Goal: Information Seeking & Learning: Check status

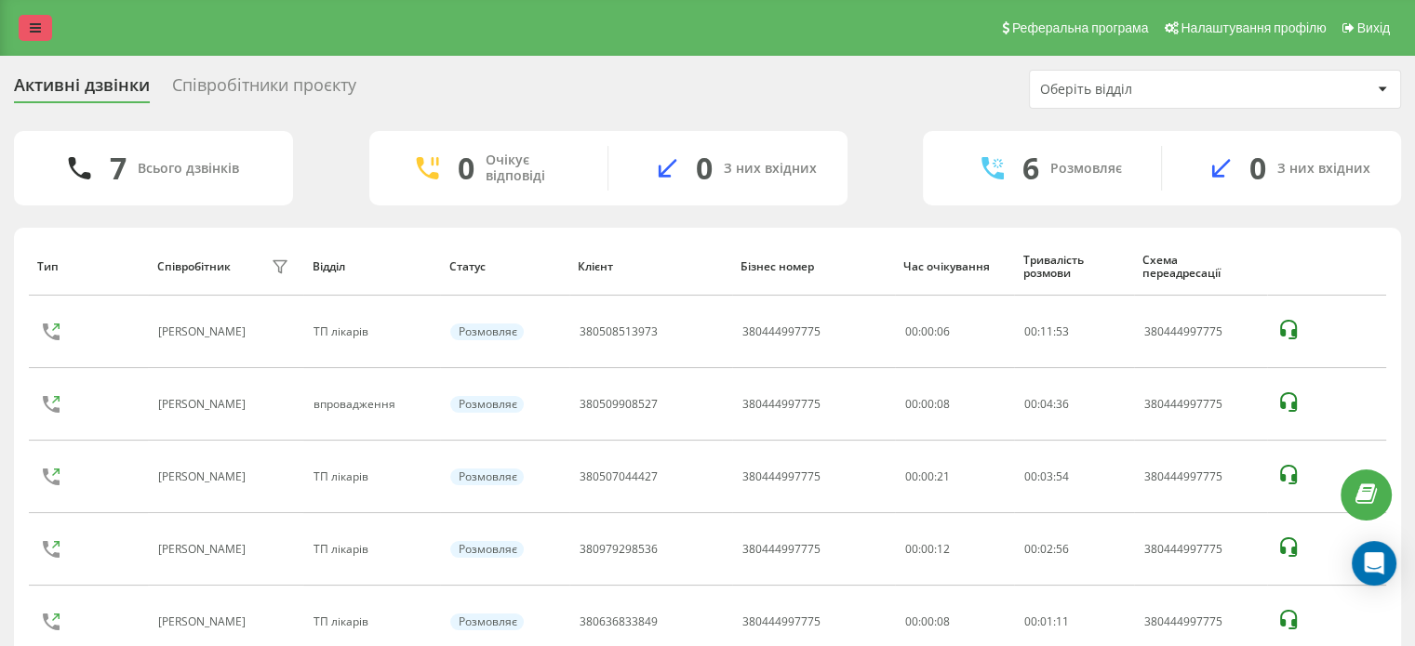
click at [45, 31] on link at bounding box center [35, 28] width 33 height 26
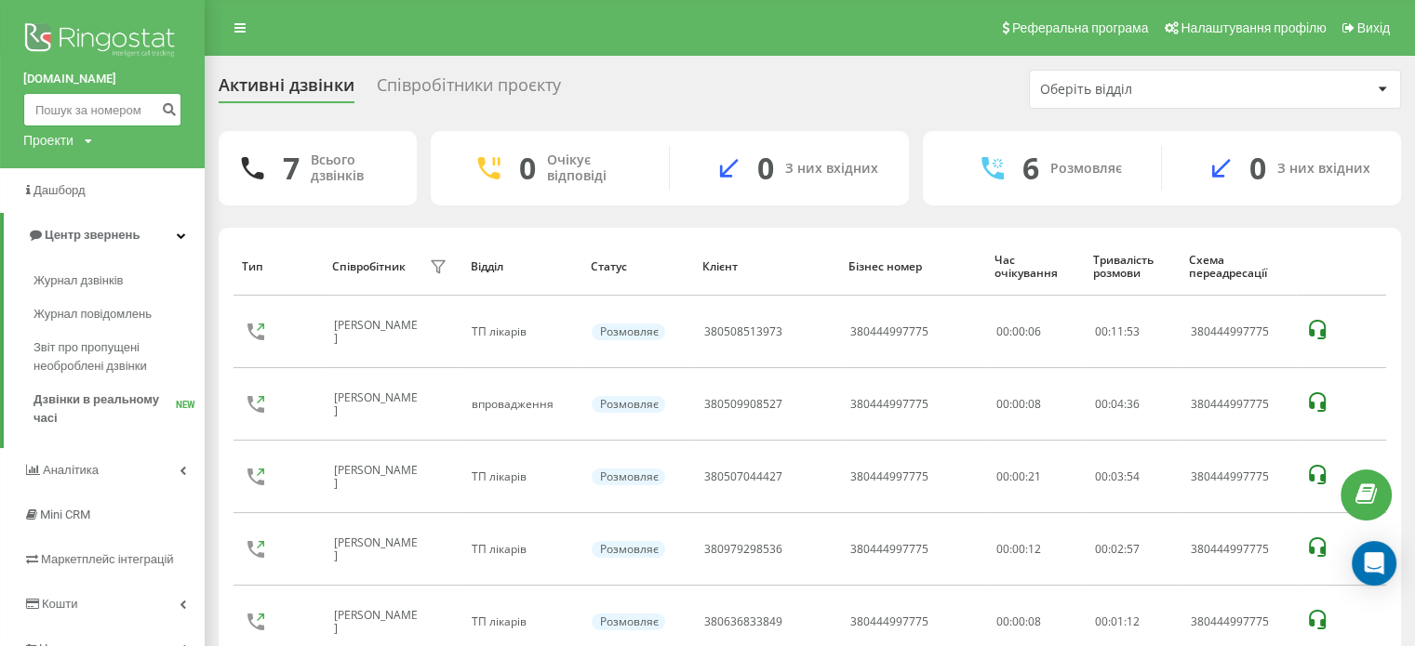
click at [67, 105] on input at bounding box center [102, 109] width 158 height 33
paste input "380636833849"
type input "380636833849"
click at [165, 106] on icon "submit" at bounding box center [169, 106] width 16 height 11
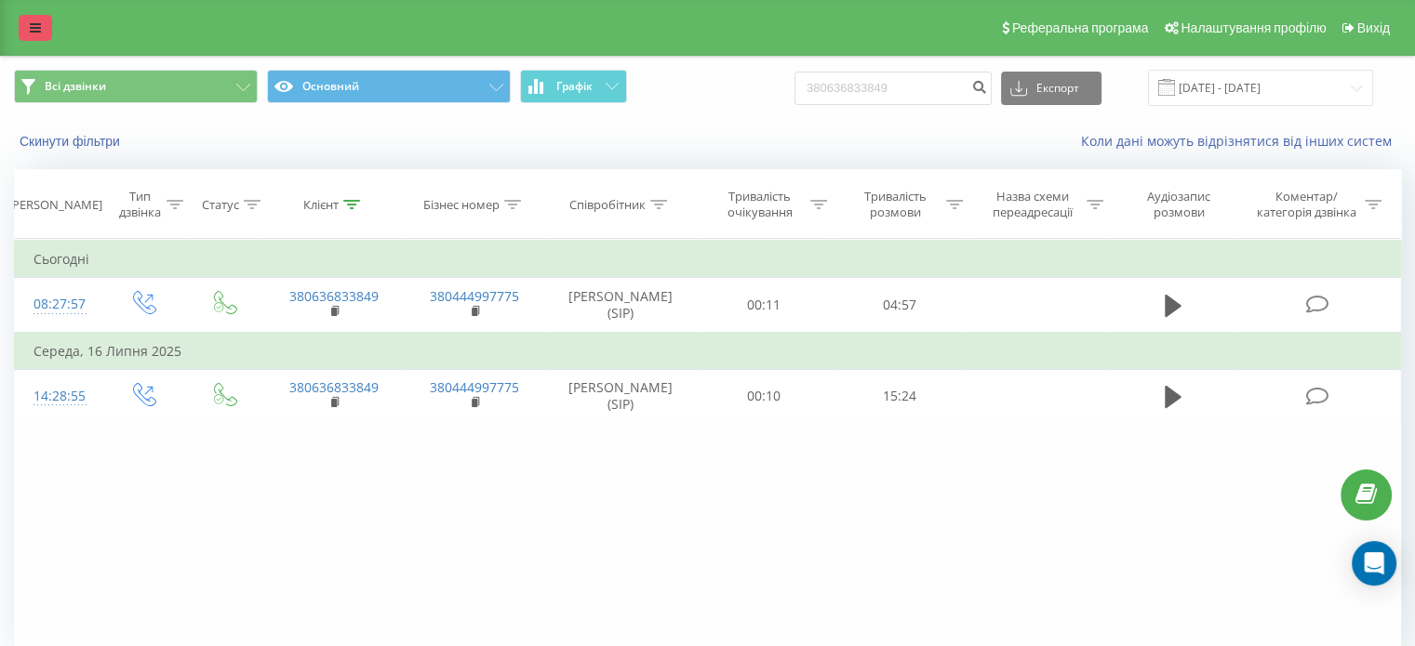
click at [33, 25] on icon at bounding box center [35, 27] width 11 height 13
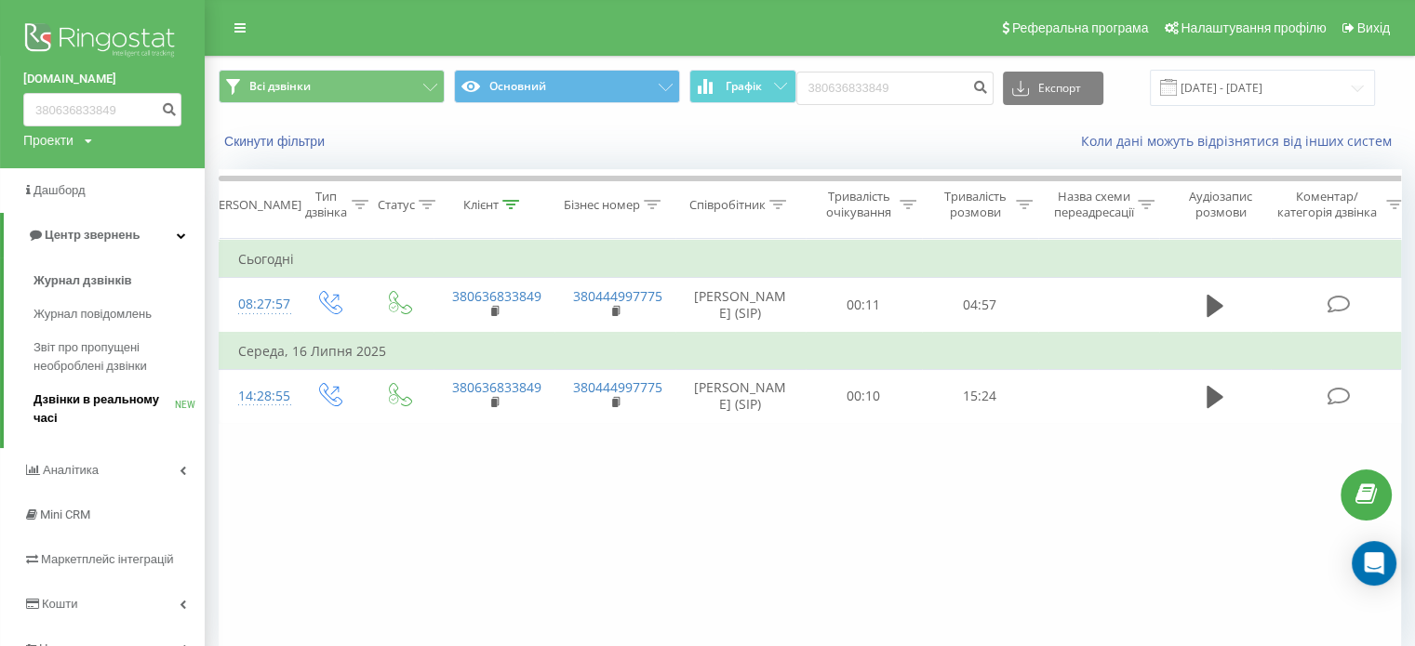
click at [73, 395] on span "Дзвінки в реальному часі" at bounding box center [103, 409] width 141 height 37
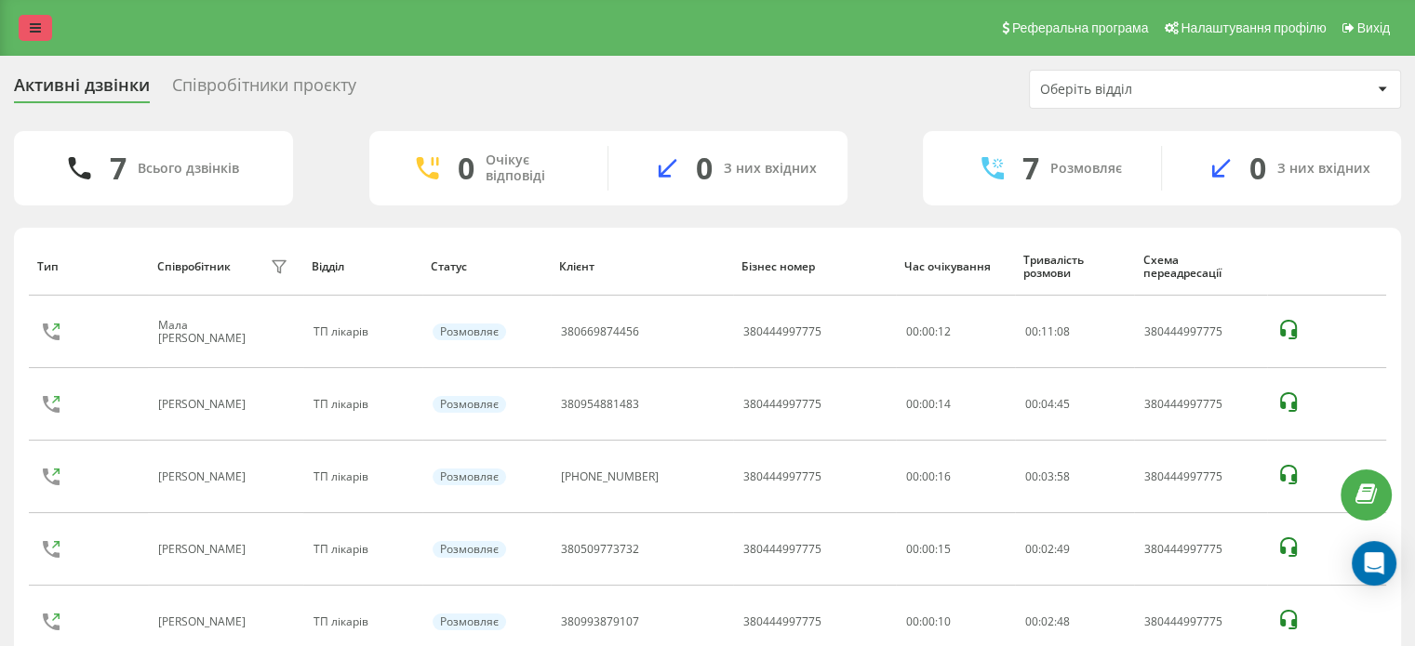
click at [34, 29] on icon at bounding box center [35, 27] width 11 height 13
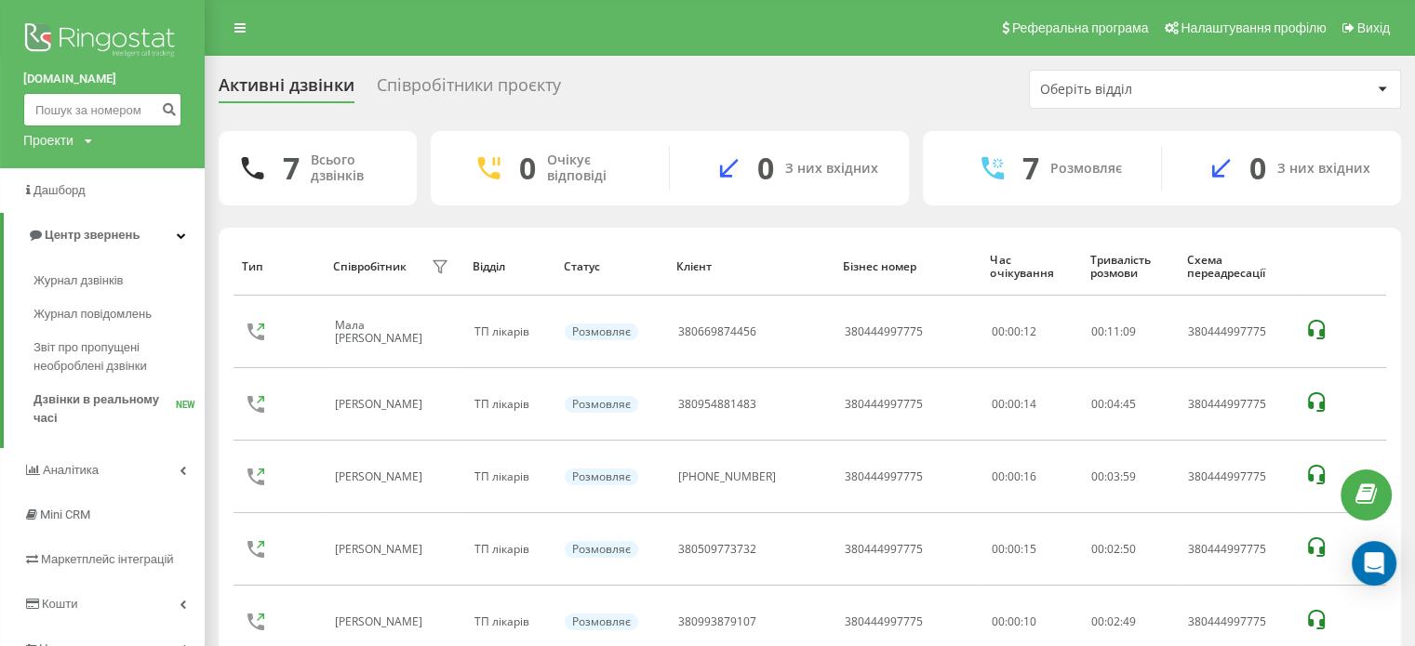
click at [52, 110] on input at bounding box center [102, 109] width 158 height 33
paste input "380971100111"
type input "380971100111"
click at [167, 109] on icon "submit" at bounding box center [169, 106] width 16 height 11
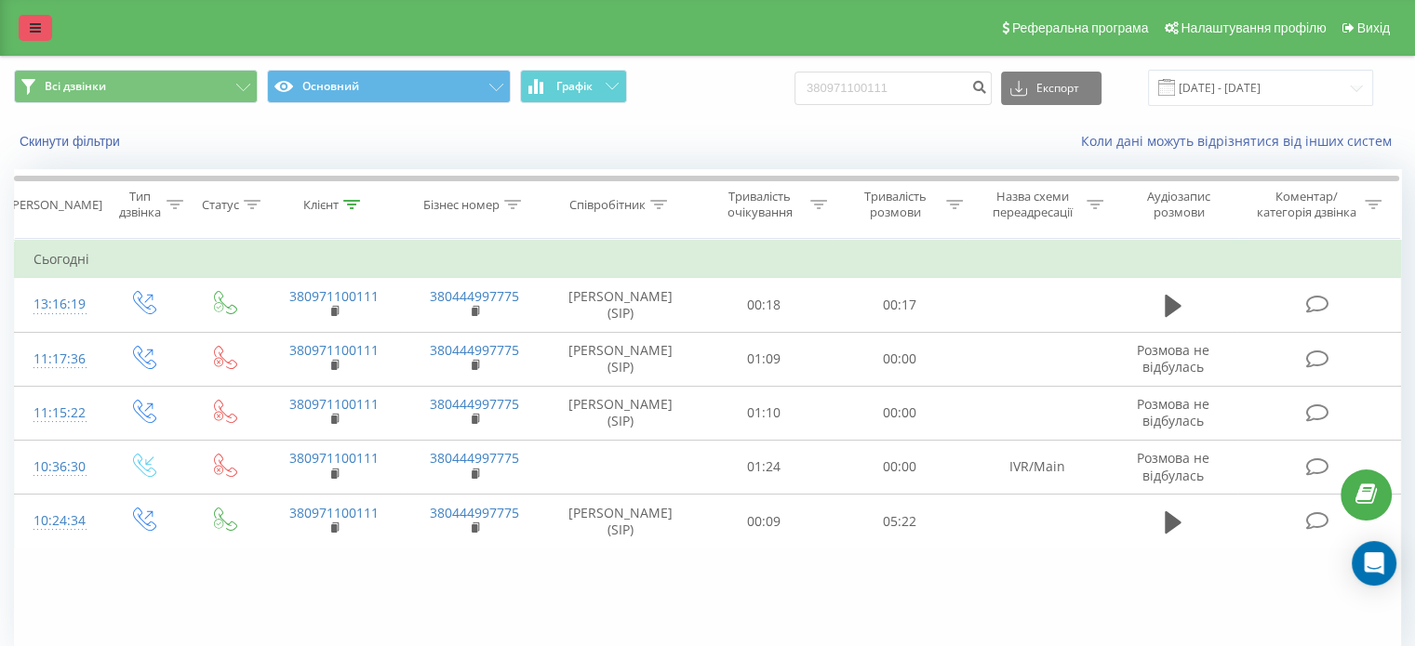
click at [40, 27] on icon at bounding box center [35, 27] width 11 height 13
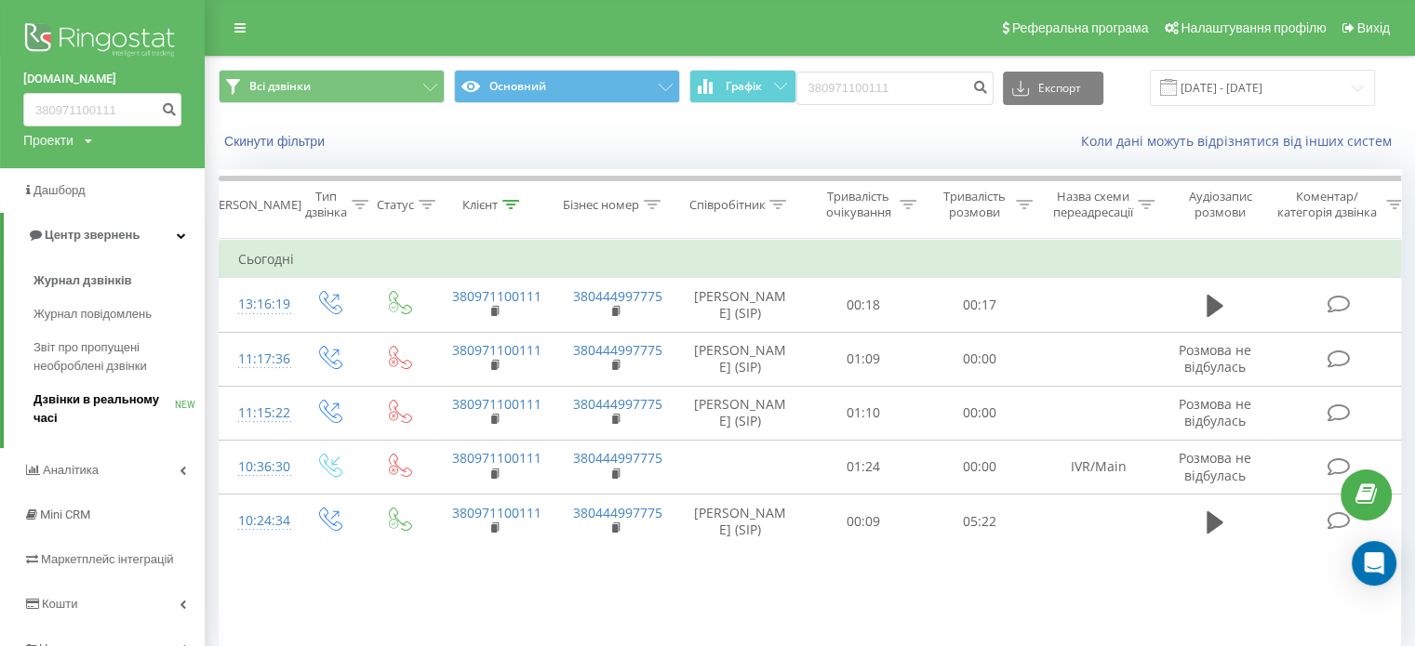
click at [95, 409] on span "Дзвінки в реальному часі" at bounding box center [103, 409] width 141 height 37
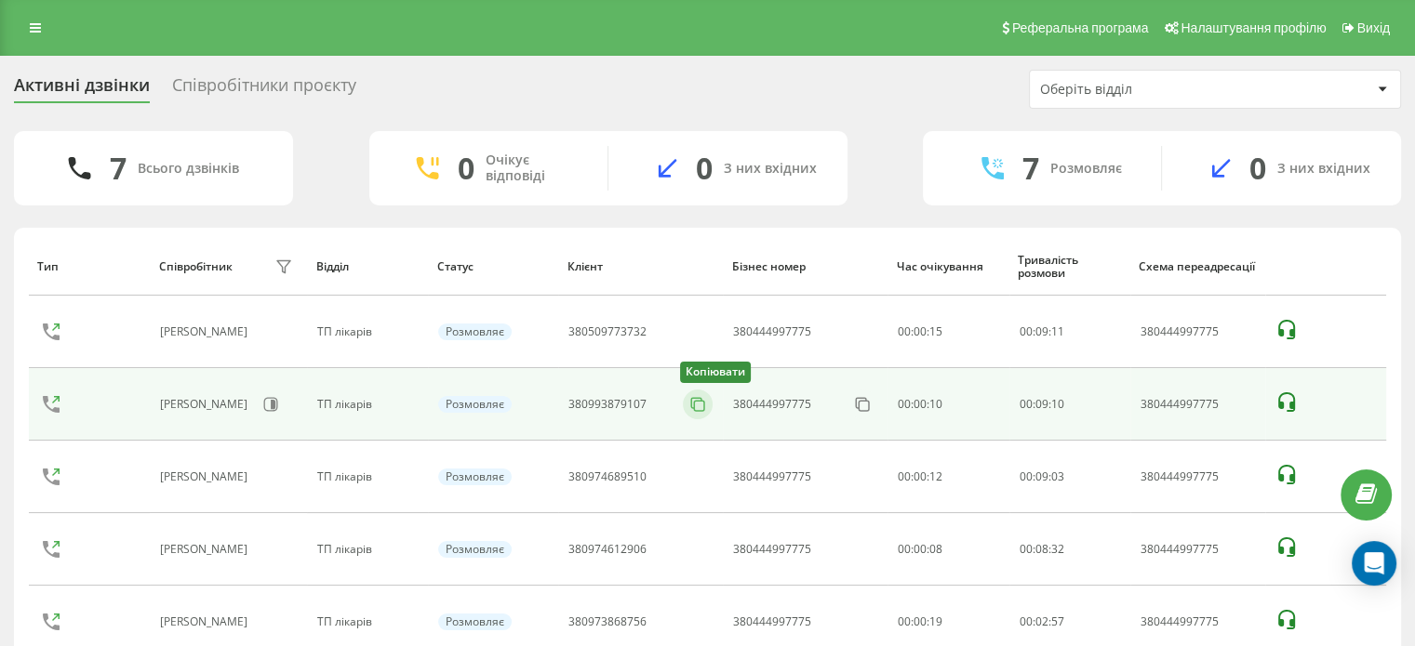
click at [701, 403] on icon at bounding box center [697, 404] width 19 height 19
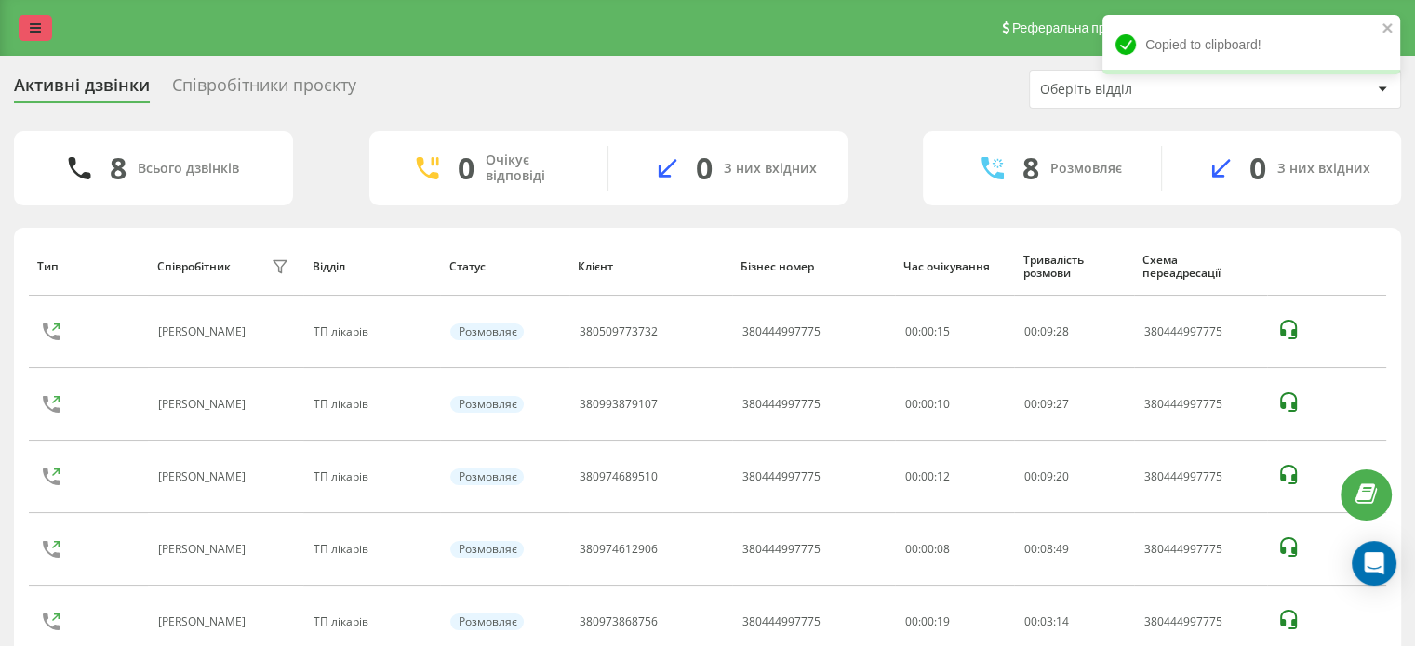
click at [41, 21] on link at bounding box center [35, 28] width 33 height 26
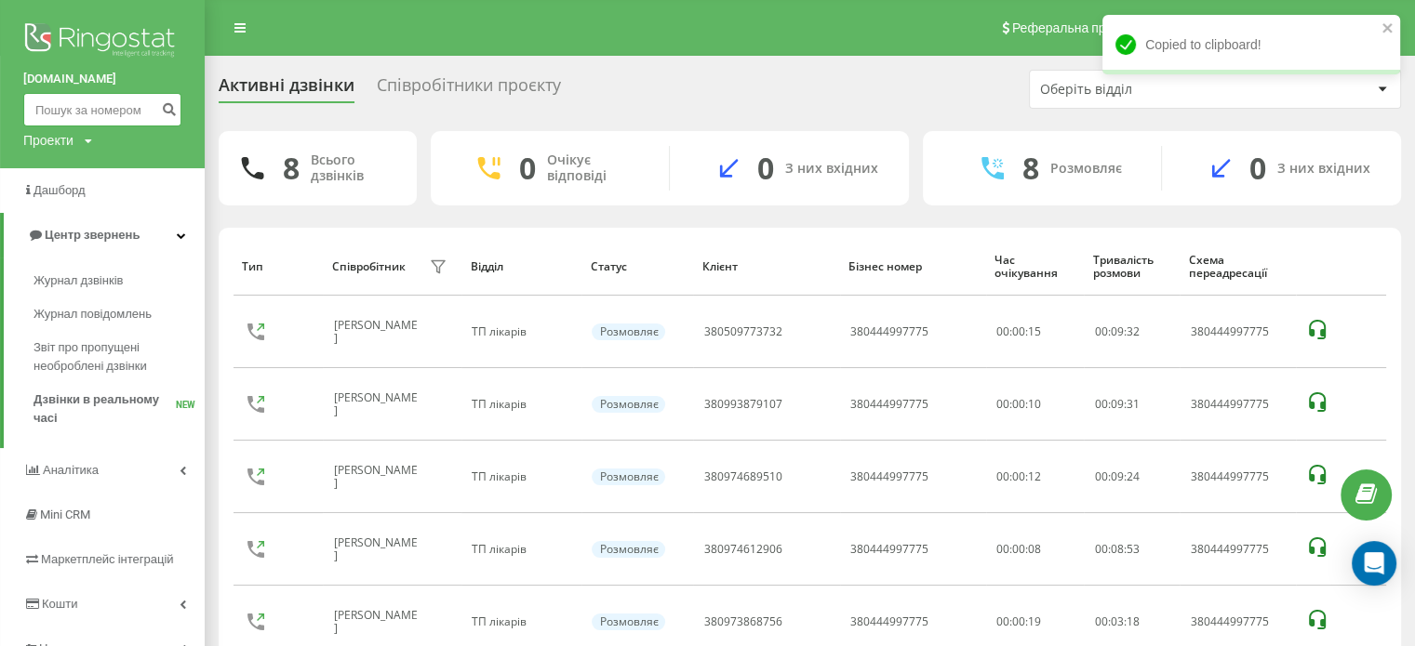
click at [86, 119] on input at bounding box center [102, 109] width 158 height 33
paste input "380983073572"
type input "380983073572"
click at [167, 113] on icon "submit" at bounding box center [169, 106] width 16 height 11
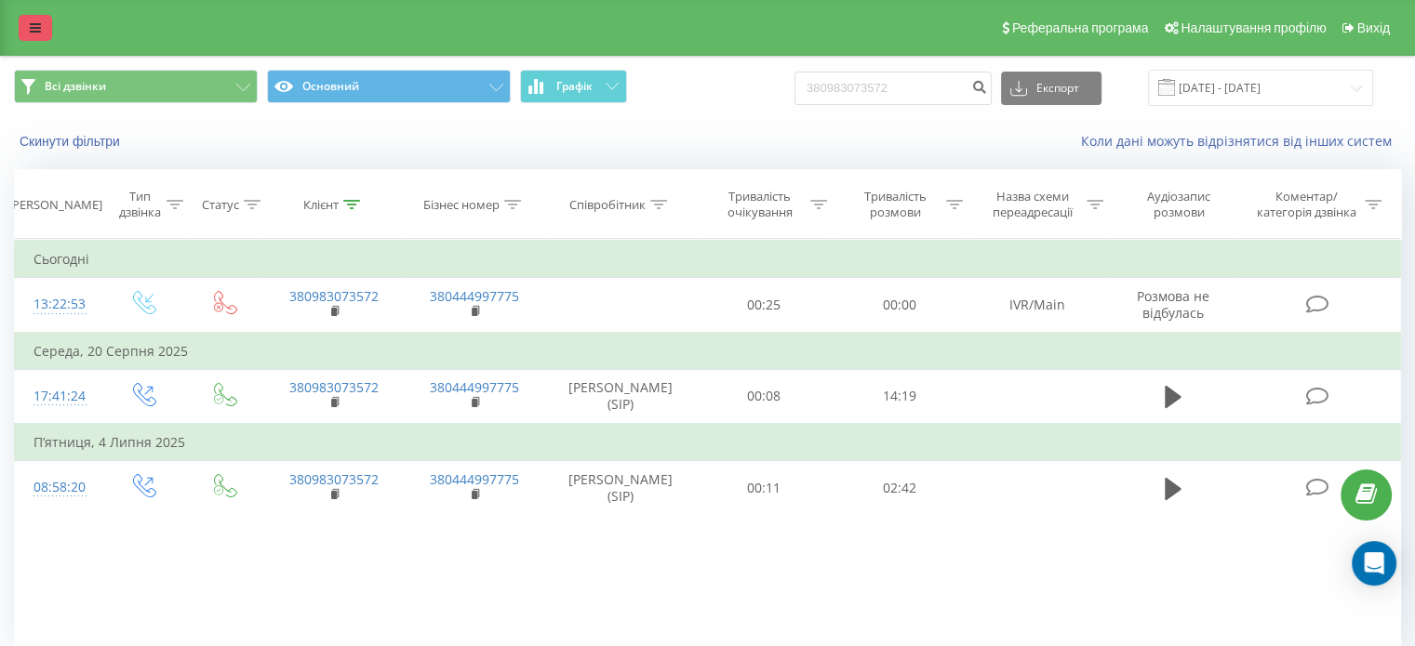
click at [44, 31] on link at bounding box center [35, 28] width 33 height 26
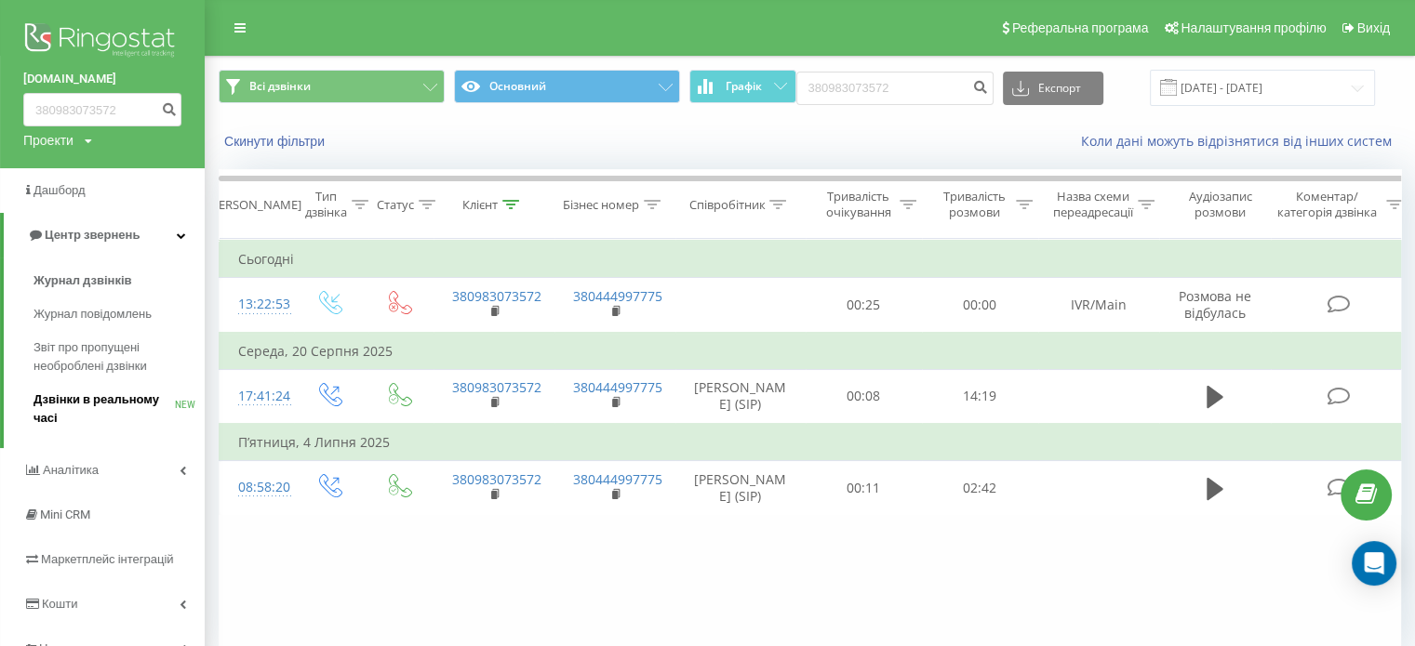
click at [100, 397] on span "Дзвінки в реальному часі" at bounding box center [103, 409] width 141 height 37
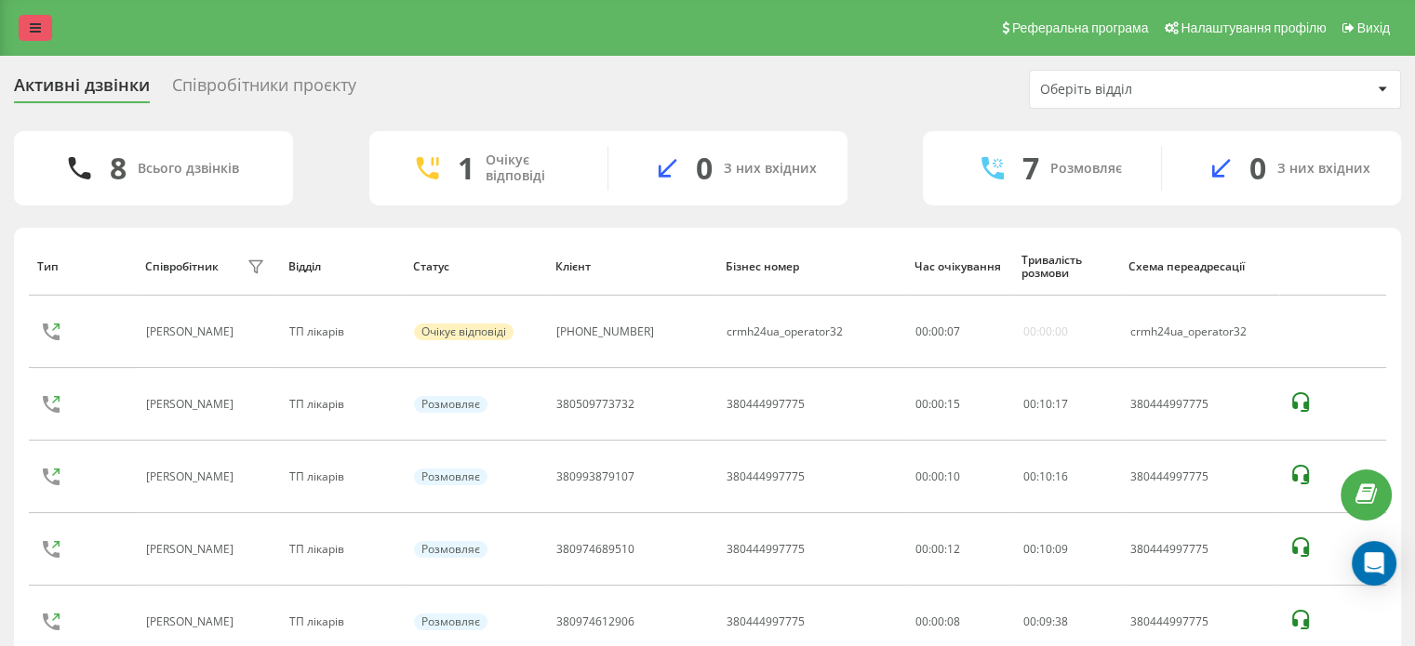
drag, startPoint x: 31, startPoint y: 13, endPoint x: 41, endPoint y: 17, distance: 10.9
click at [31, 13] on div "Реферальна програма Налаштування профілю Вихід" at bounding box center [707, 28] width 1415 height 56
click at [30, 24] on icon at bounding box center [35, 27] width 11 height 13
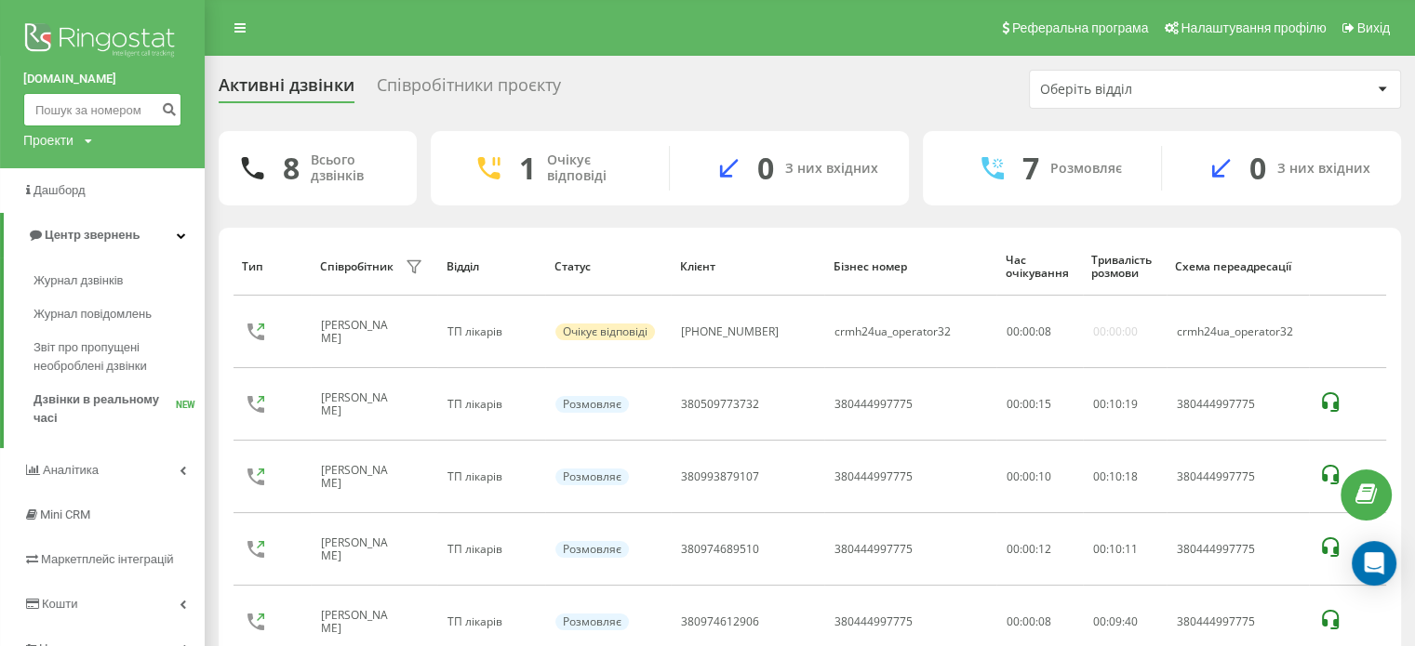
click at [76, 100] on input at bounding box center [102, 109] width 158 height 33
paste input "380675520474"
type input "380675520474"
click at [167, 101] on icon "submit" at bounding box center [169, 106] width 16 height 11
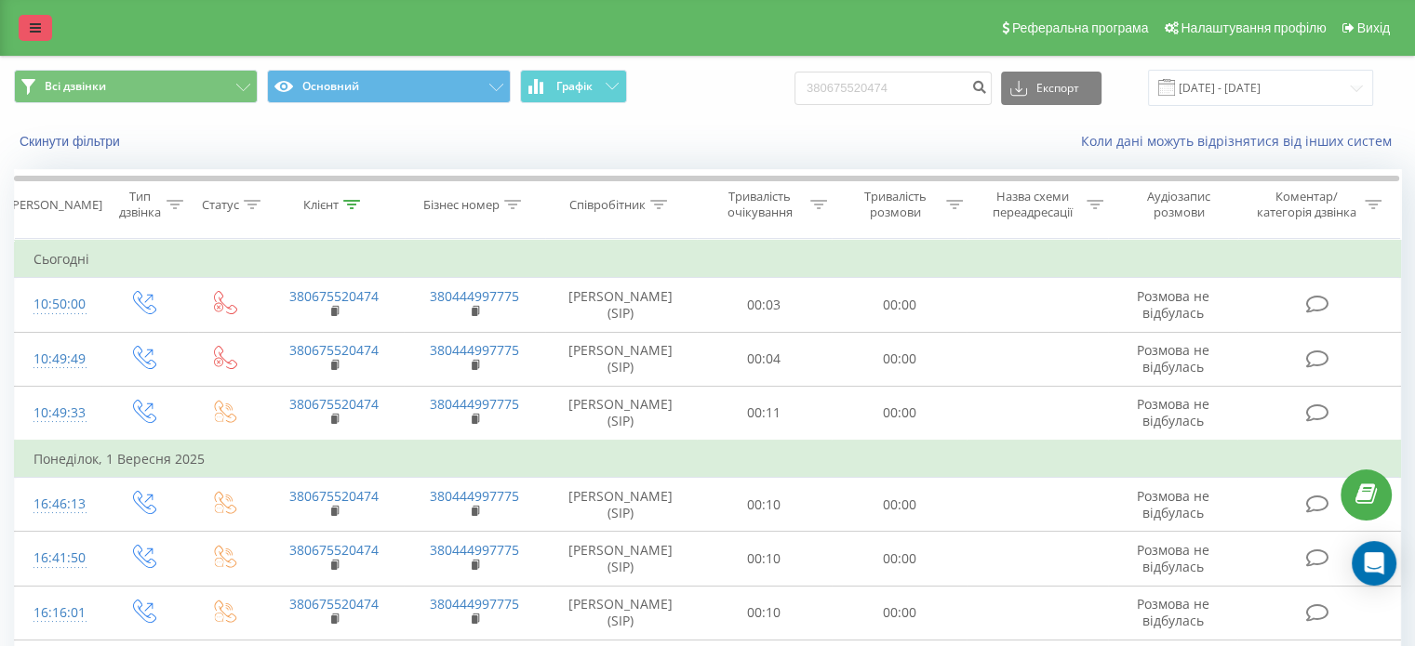
click at [33, 22] on icon at bounding box center [35, 27] width 11 height 13
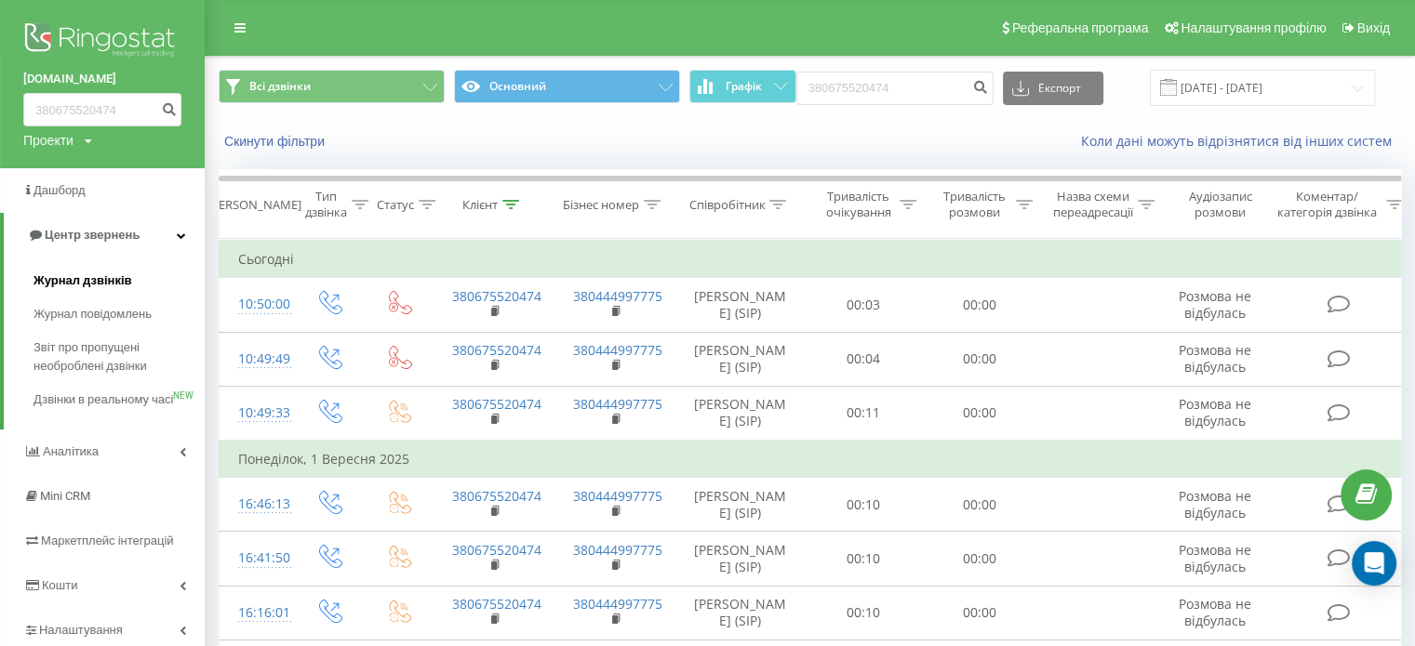
click at [105, 278] on span "Журнал дзвінків" at bounding box center [82, 281] width 99 height 19
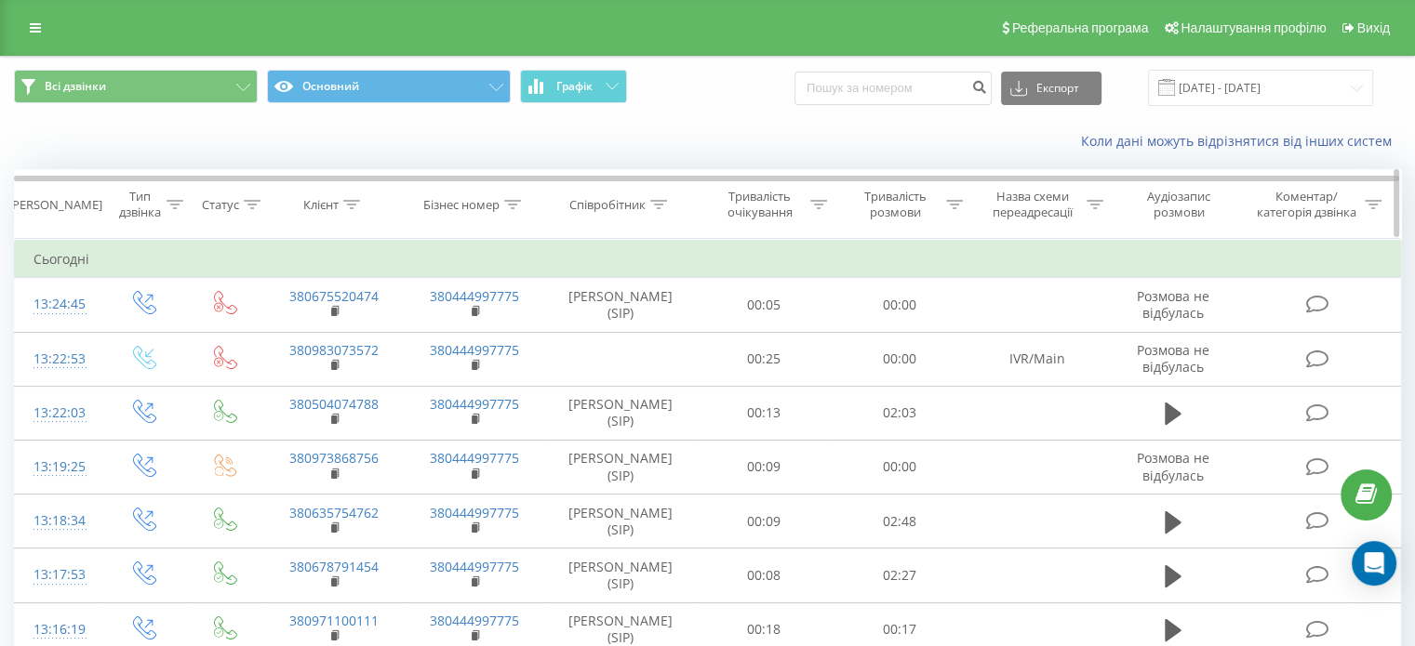
click at [654, 201] on icon at bounding box center [658, 204] width 17 height 9
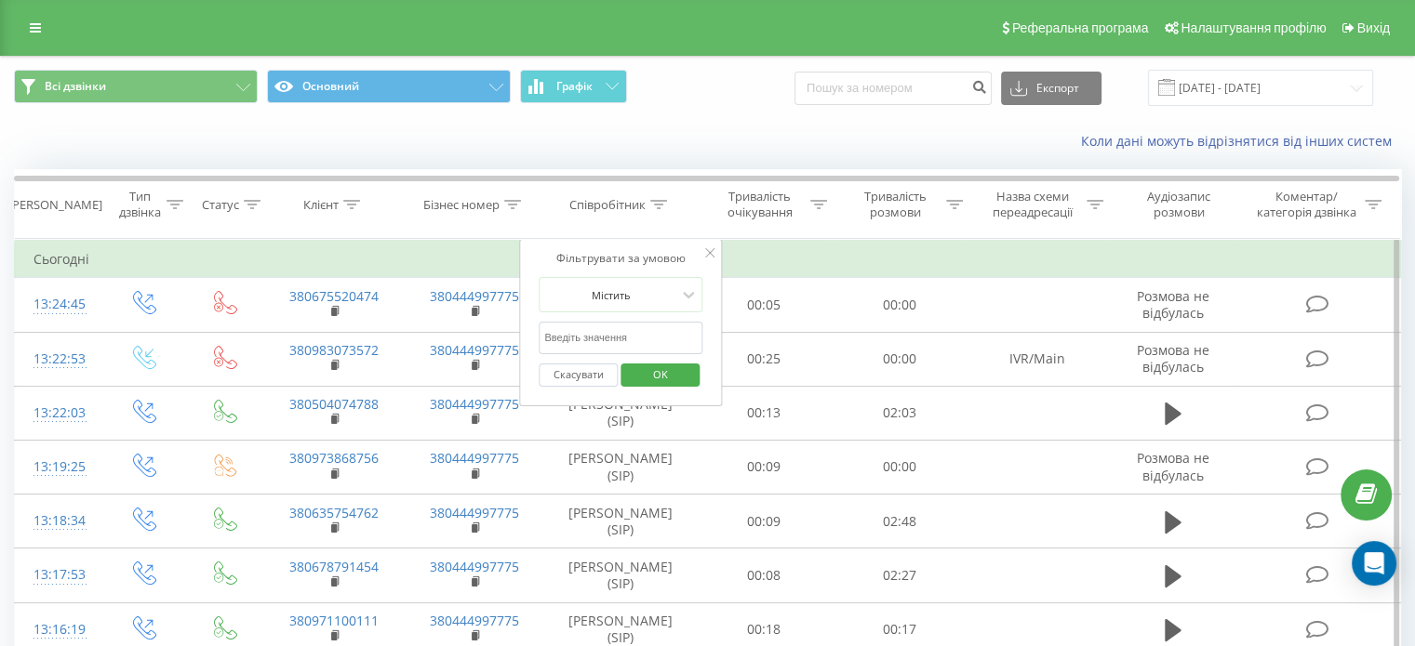
click at [619, 323] on input "text" at bounding box center [621, 338] width 164 height 33
type input "железняк"
click at [679, 367] on span "OK" at bounding box center [660, 374] width 52 height 29
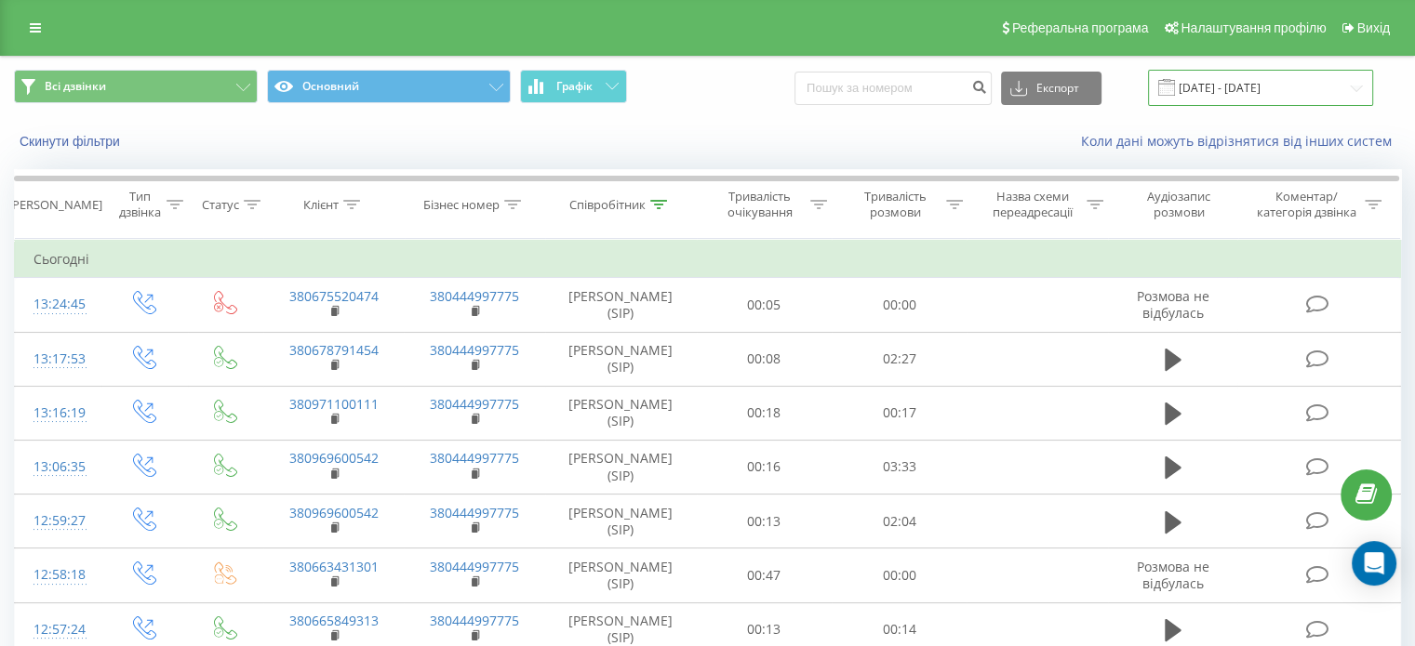
click at [1253, 83] on input "23.08.2025 - 23.09.2025" at bounding box center [1260, 88] width 225 height 36
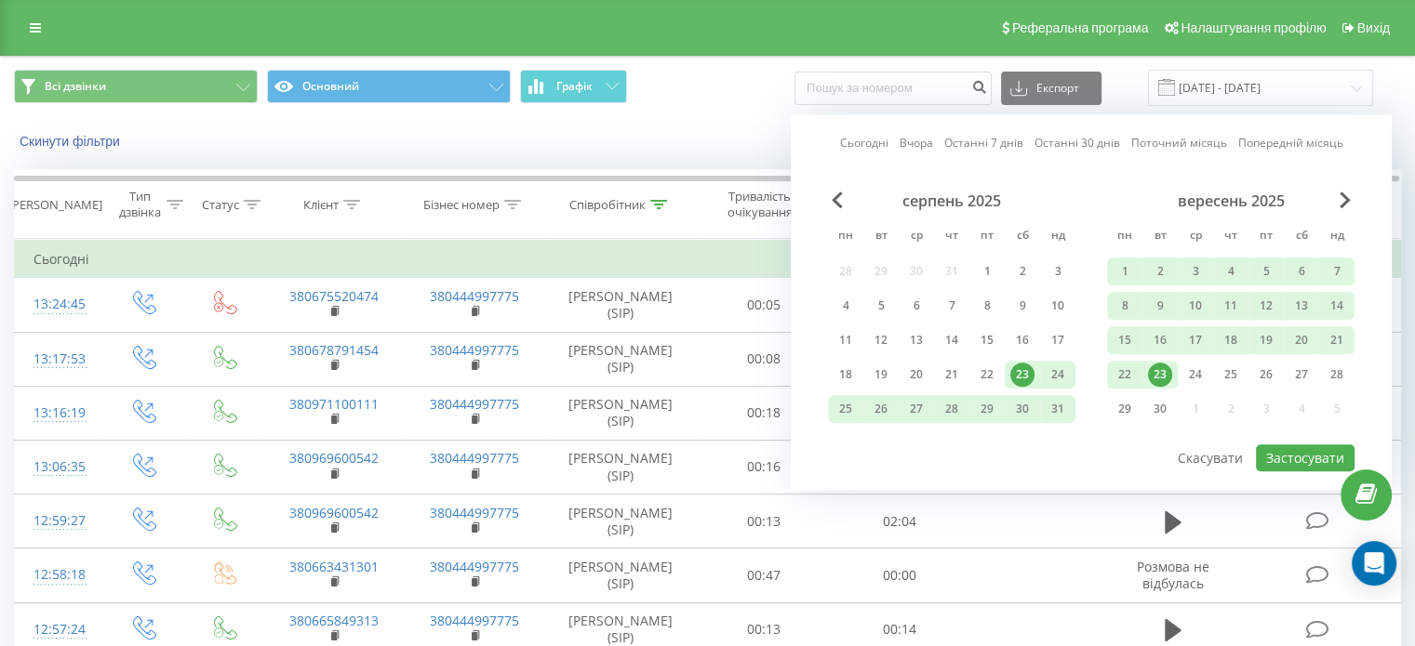
click at [1165, 366] on div "23" at bounding box center [1160, 375] width 24 height 24
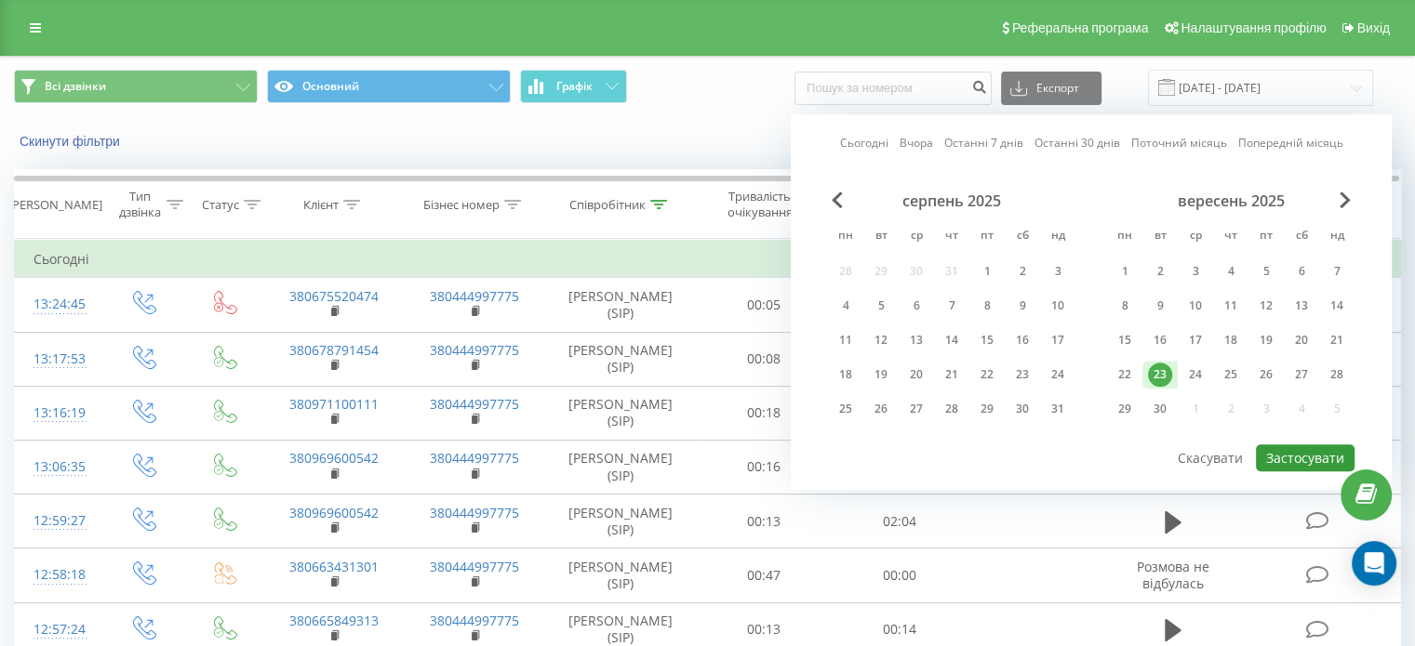
click at [1279, 459] on button "Застосувати" at bounding box center [1305, 458] width 99 height 27
type input "23.09.2025 - 23.09.2025"
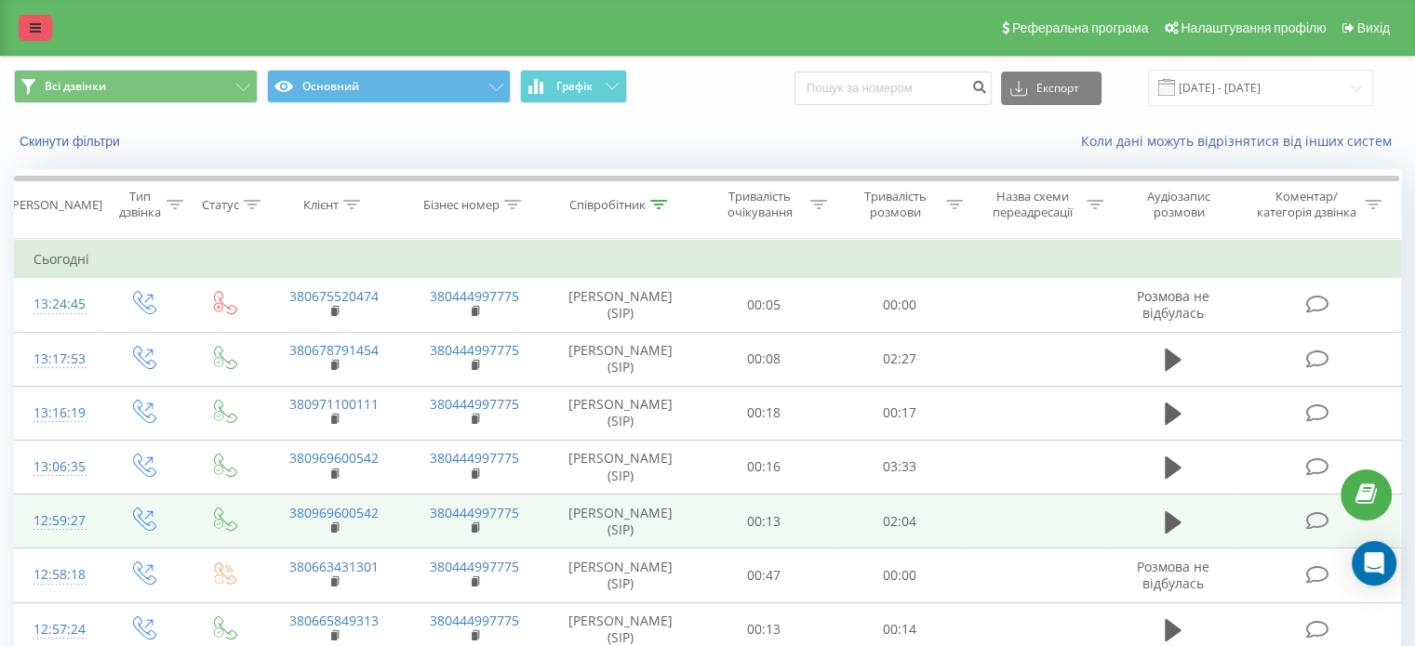
drag, startPoint x: 31, startPoint y: 19, endPoint x: 54, endPoint y: 40, distance: 31.6
click at [31, 19] on link at bounding box center [35, 28] width 33 height 26
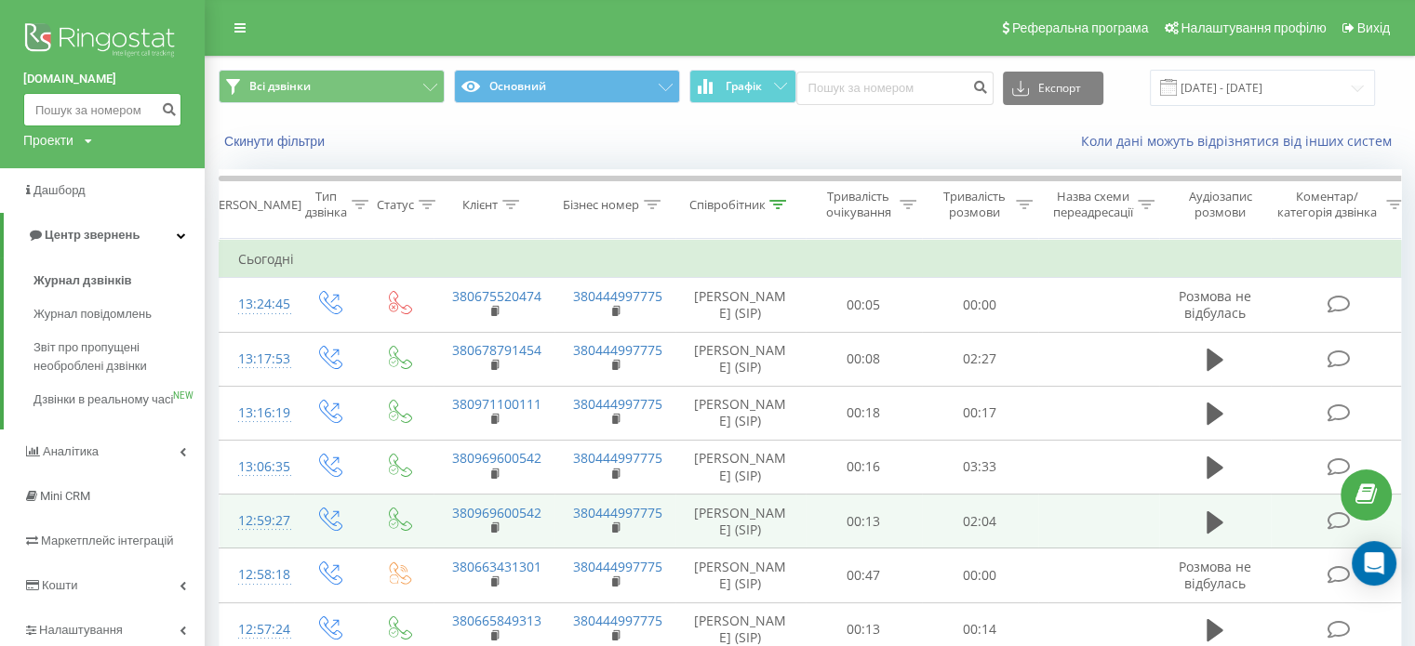
click at [70, 116] on input at bounding box center [102, 109] width 158 height 33
paste input "380938140519"
type input "380938140519"
click at [164, 113] on icon "submit" at bounding box center [169, 106] width 16 height 11
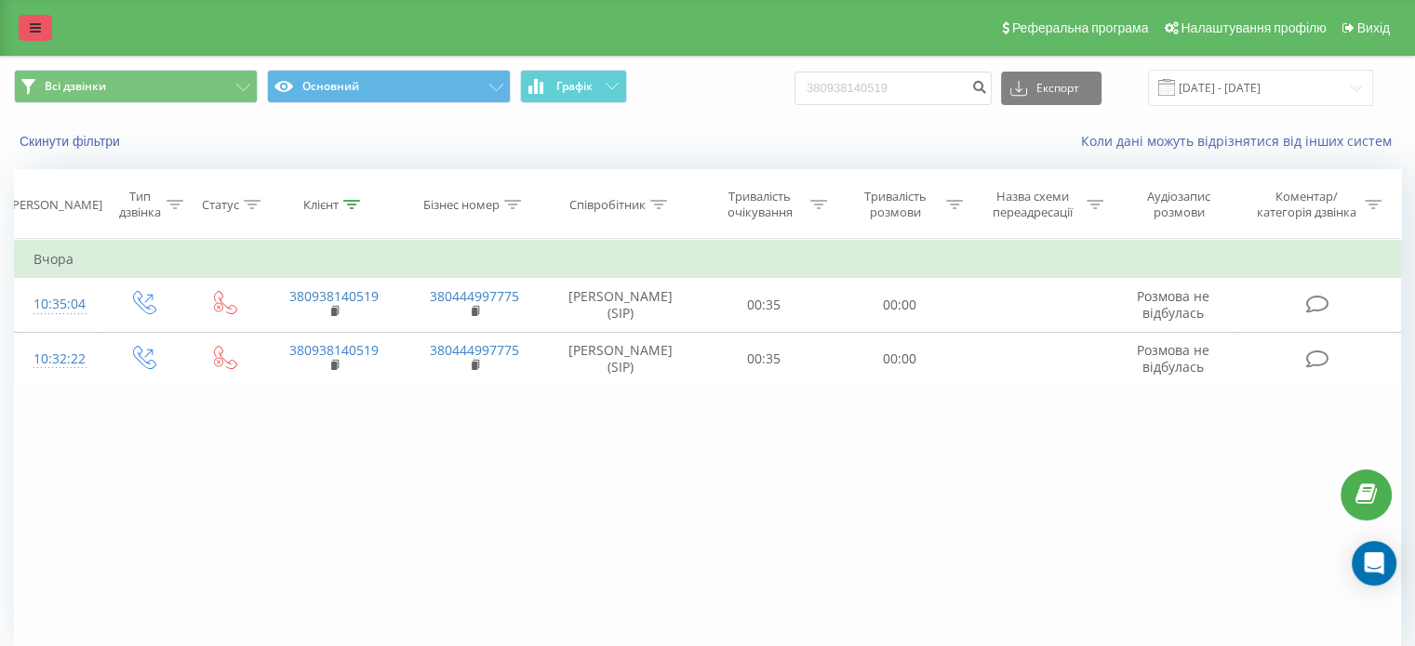
click at [38, 35] on link at bounding box center [35, 28] width 33 height 26
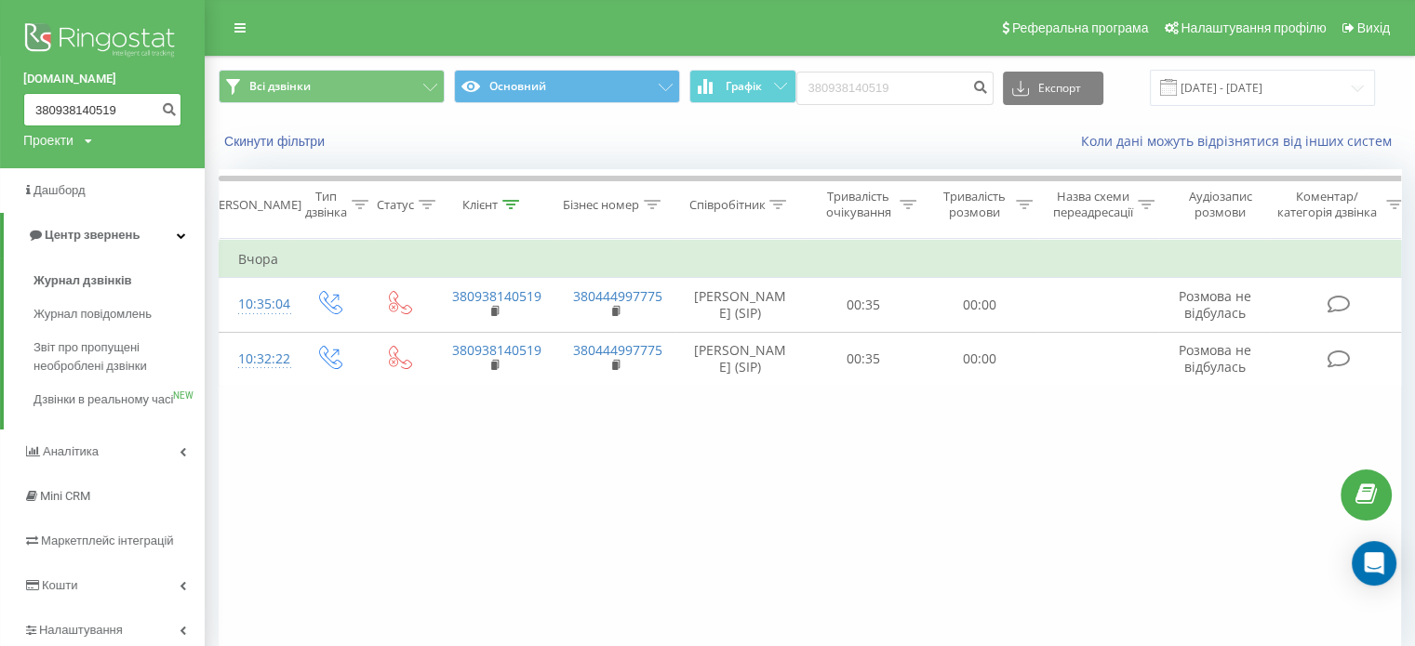
click at [63, 115] on input "380938140519" at bounding box center [102, 109] width 158 height 33
paste input "6496359"
type input "380964963599"
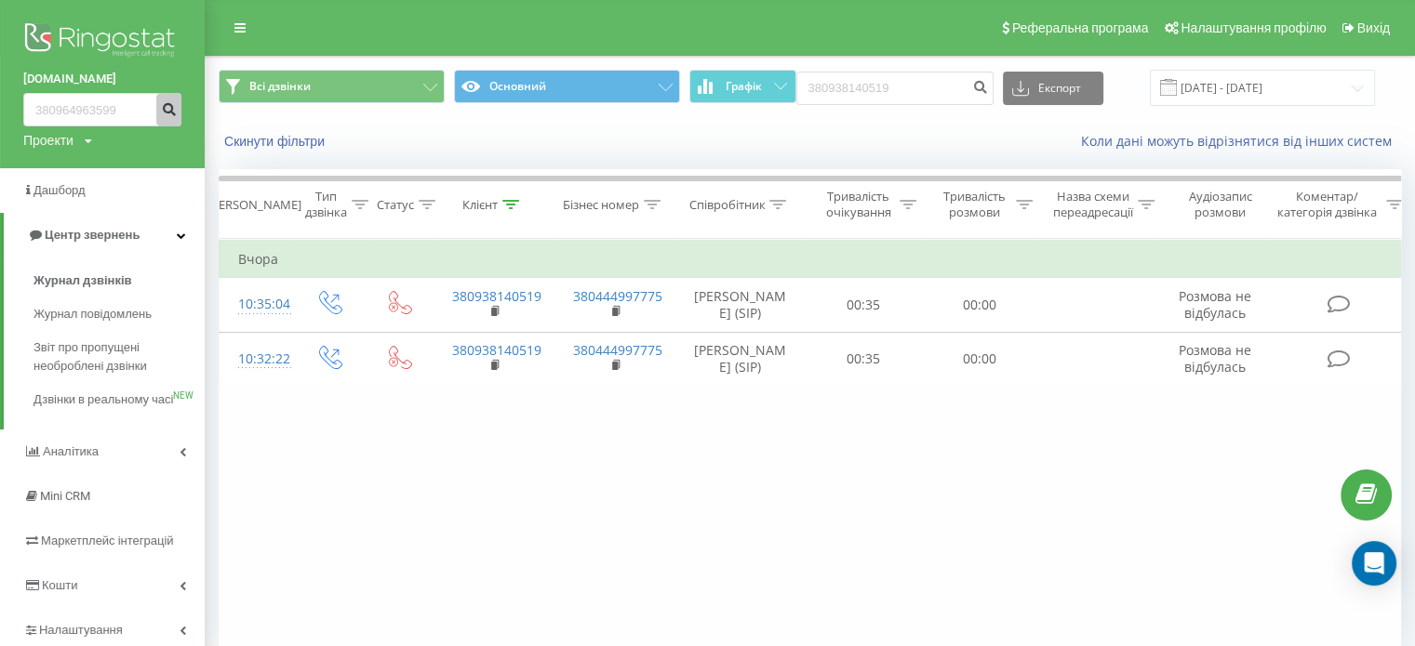
click at [164, 113] on icon "submit" at bounding box center [169, 106] width 16 height 11
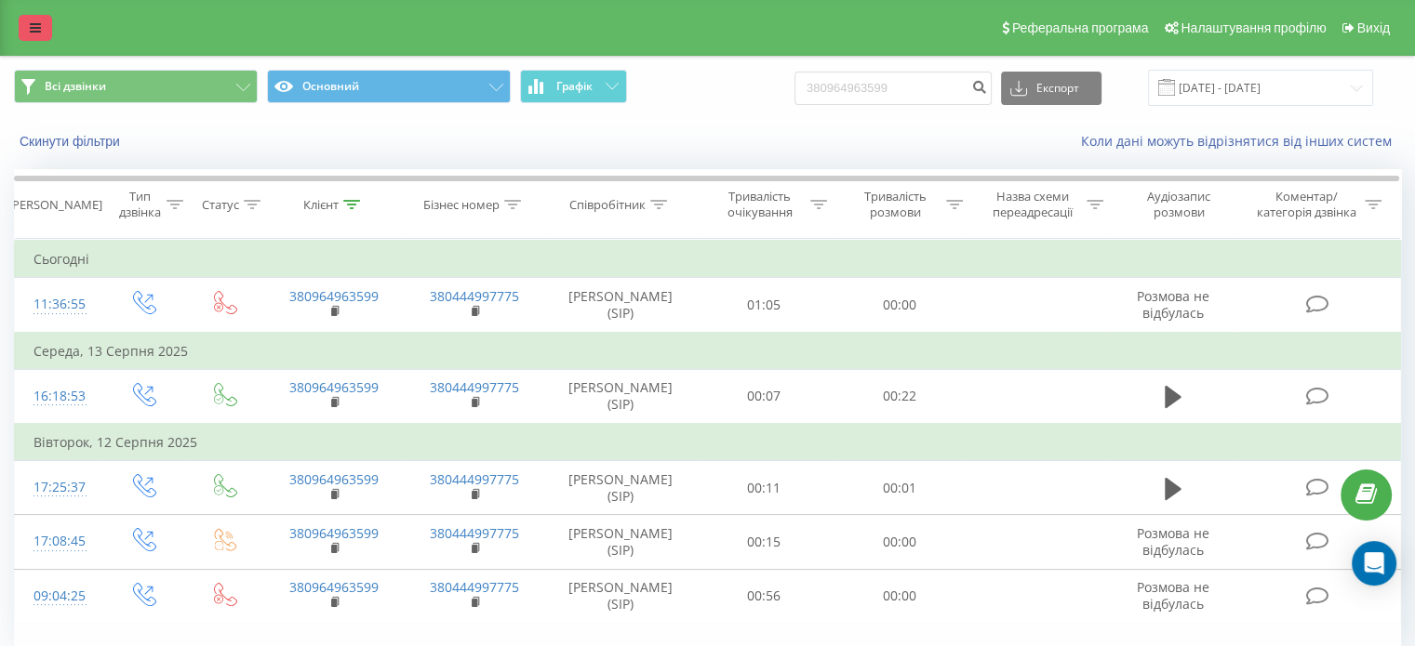
click at [26, 35] on link at bounding box center [35, 28] width 33 height 26
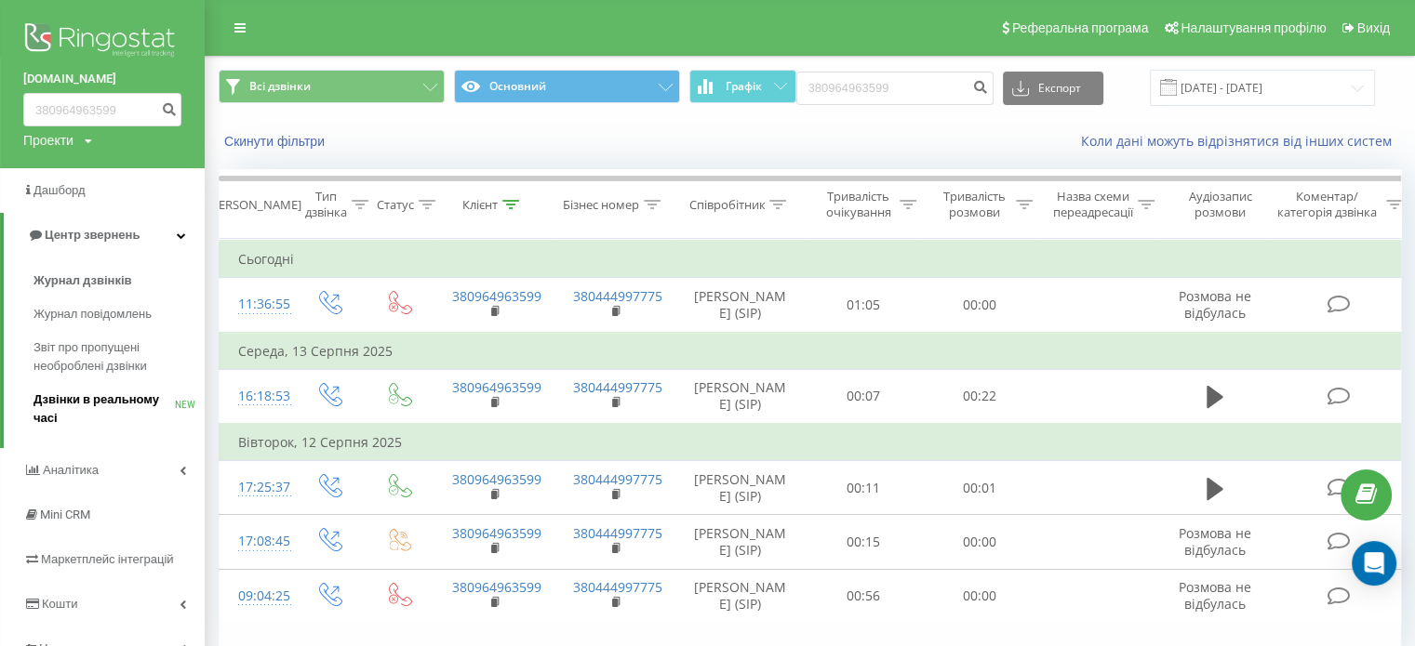
click at [107, 408] on span "Дзвінки в реальному часі" at bounding box center [103, 409] width 141 height 37
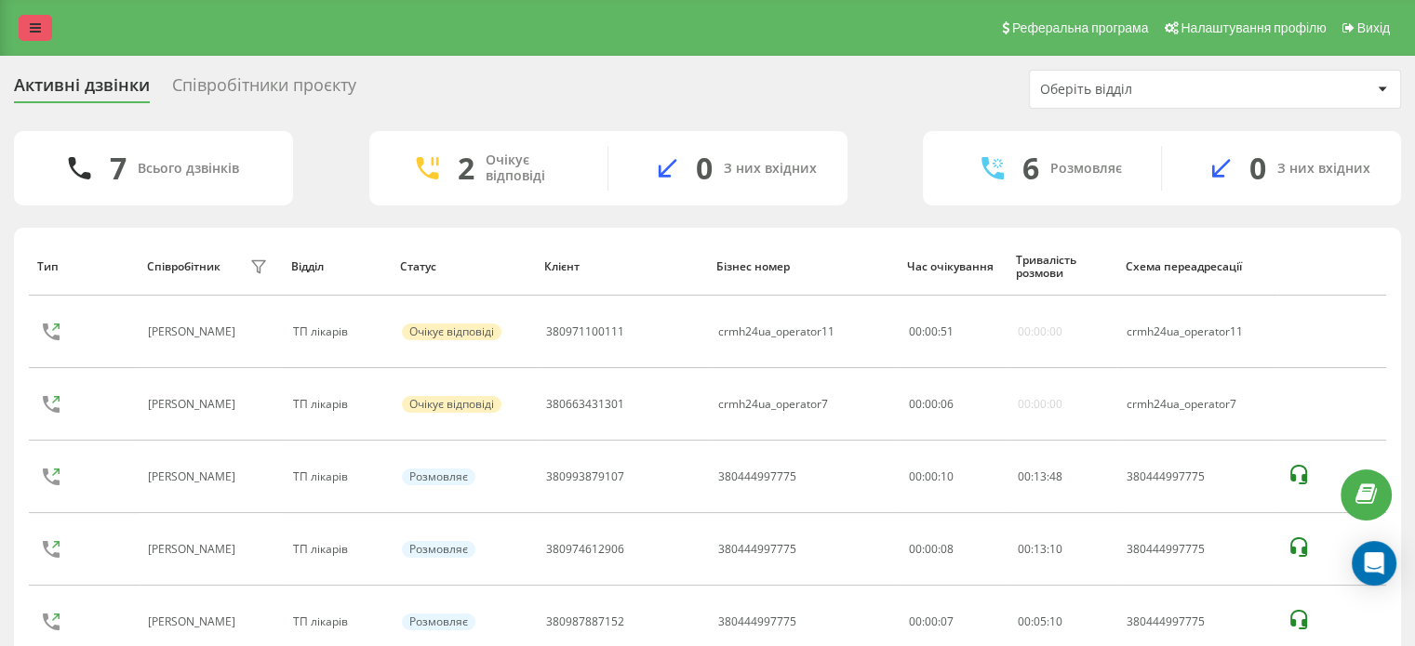
click at [47, 29] on link at bounding box center [35, 28] width 33 height 26
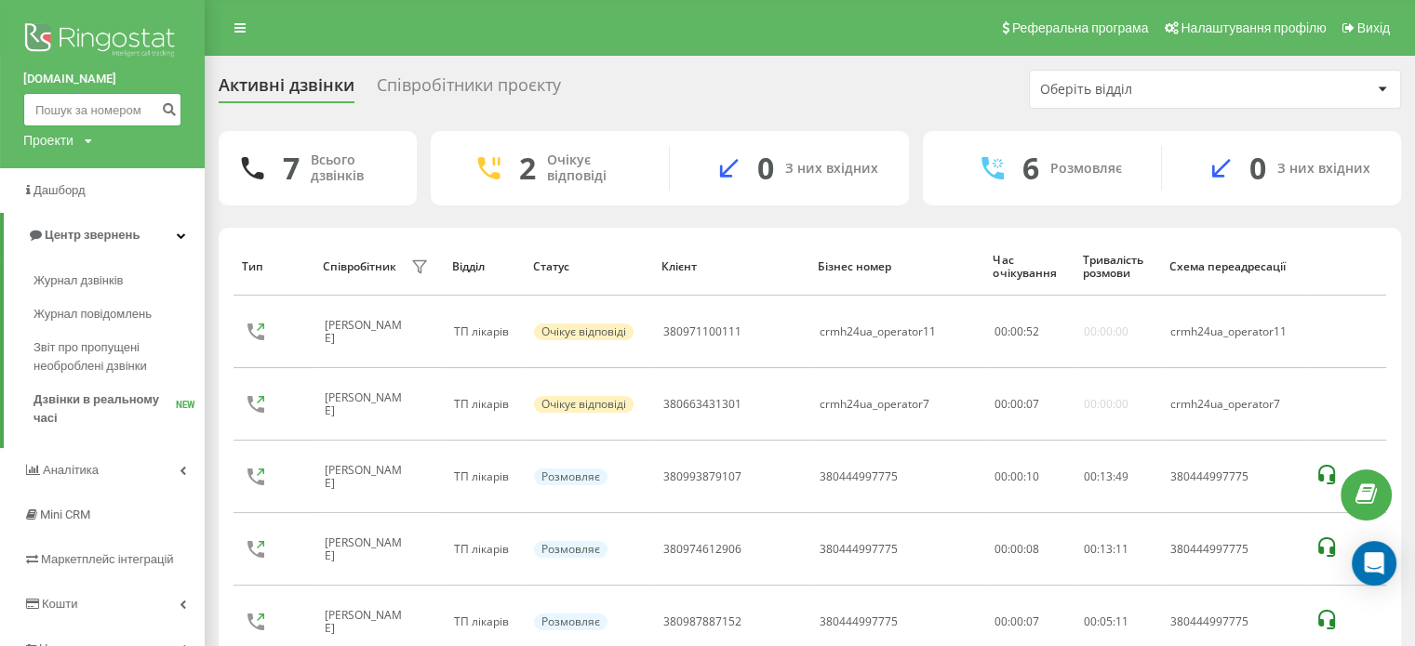
click at [95, 112] on input at bounding box center [102, 109] width 158 height 33
paste input "0978063849"
type input "380978063849"
click at [166, 109] on icon "submit" at bounding box center [169, 106] width 16 height 11
